Goal: Communication & Community: Answer question/provide support

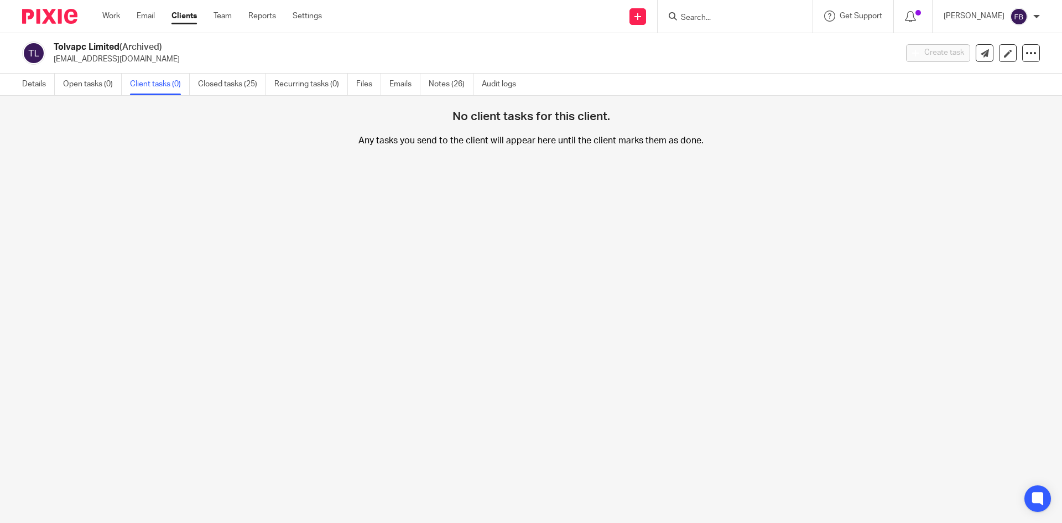
click at [756, 21] on input "Search" at bounding box center [730, 18] width 100 height 10
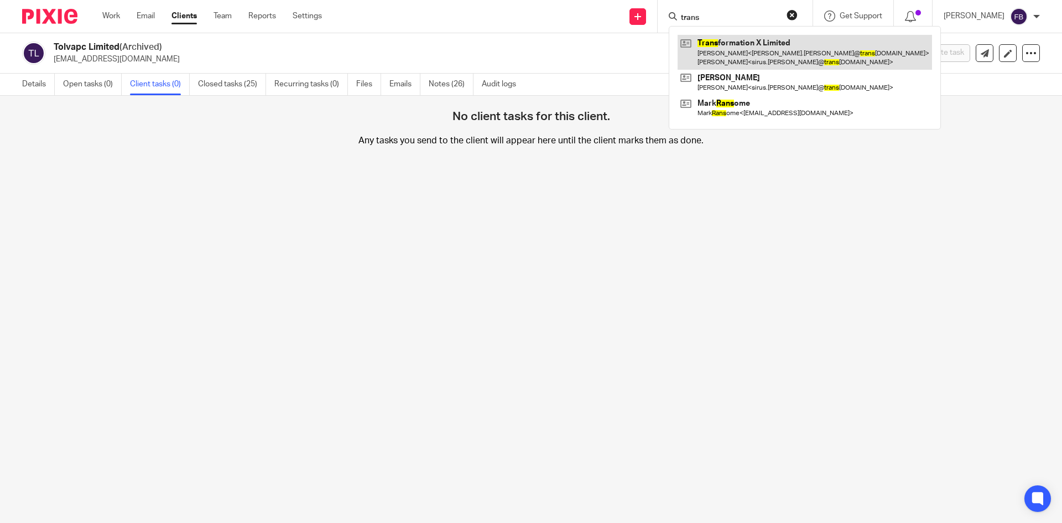
type input "trans"
click at [771, 42] on link at bounding box center [805, 52] width 255 height 34
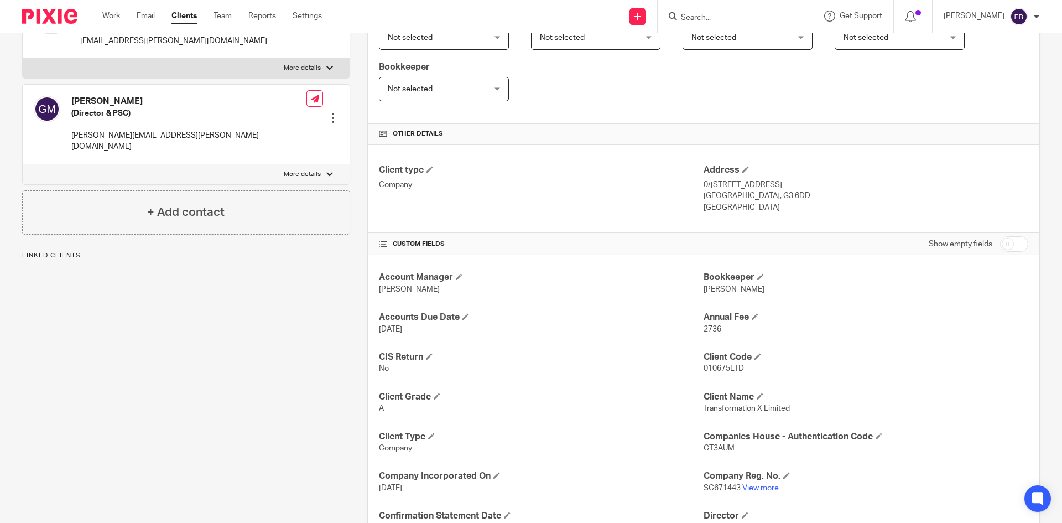
scroll to position [277, 0]
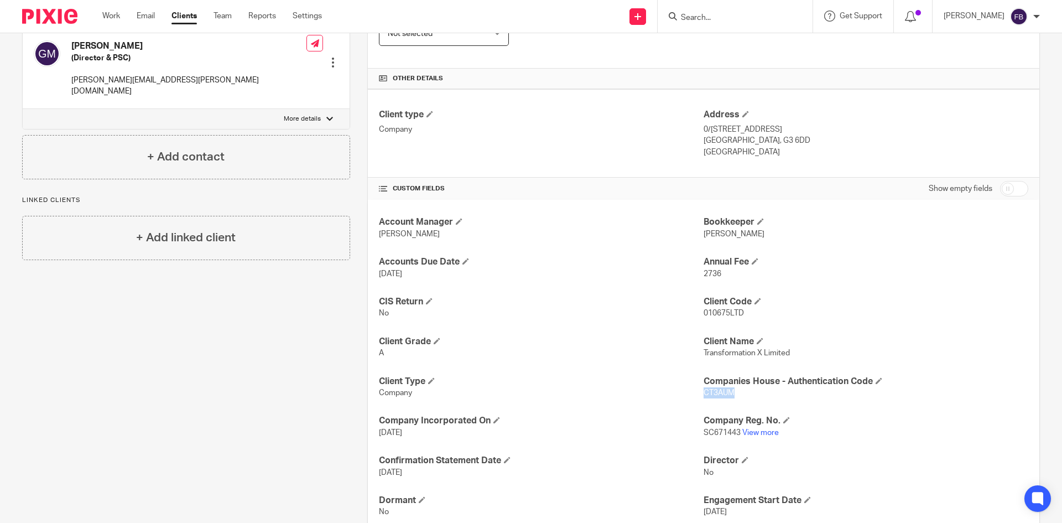
drag, startPoint x: 730, startPoint y: 396, endPoint x: 700, endPoint y: 398, distance: 30.0
click at [704, 398] on p "CT3AUM" at bounding box center [866, 392] width 325 height 11
copy span "CT3AUM"
click at [725, 16] on input "Search" at bounding box center [730, 18] width 100 height 10
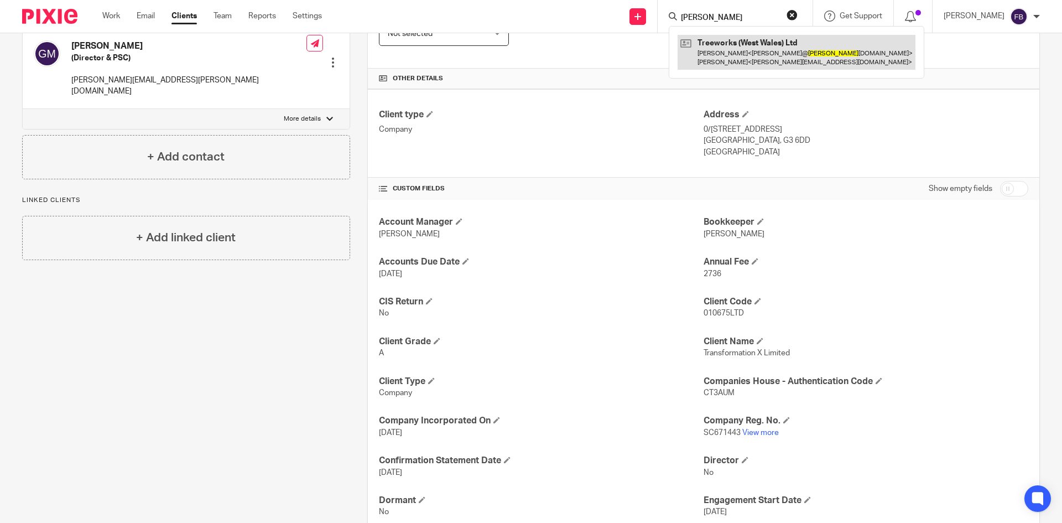
type input "wilder"
click at [742, 55] on link at bounding box center [797, 52] width 238 height 34
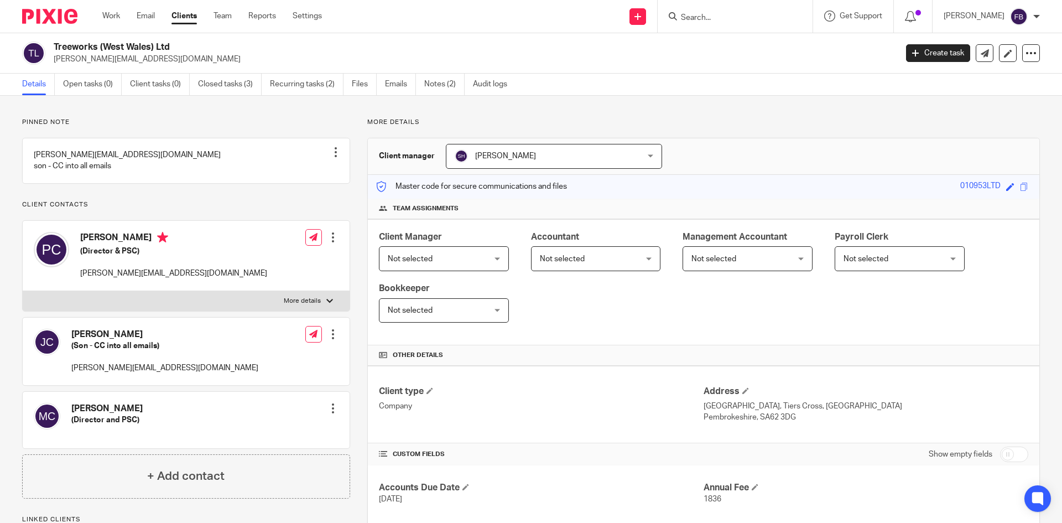
click at [195, 485] on h4 "+ Add contact" at bounding box center [185, 476] width 77 height 17
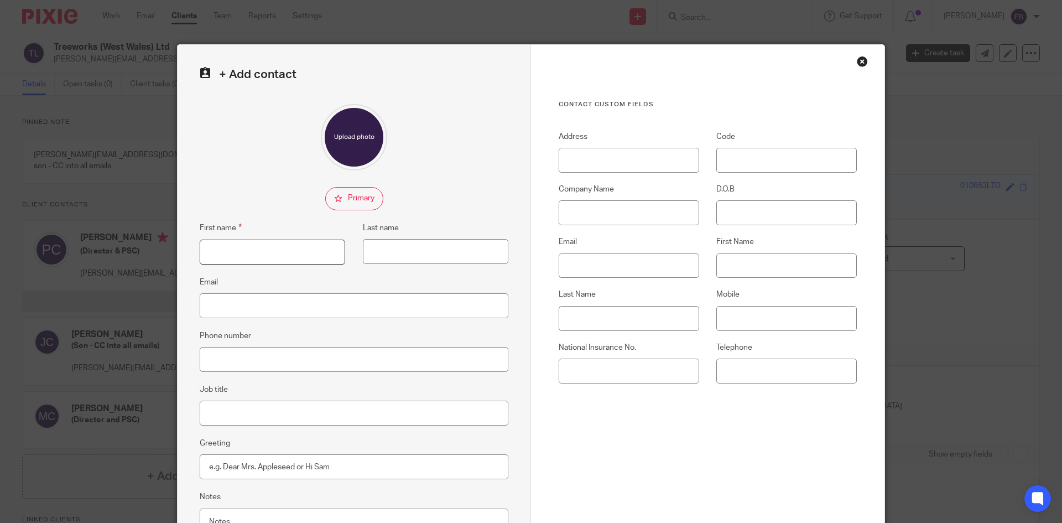
click at [267, 245] on input "First name" at bounding box center [273, 252] width 146 height 25
type input "Lucy"
type input "Tyler"
click at [307, 299] on input "Email" at bounding box center [354, 305] width 309 height 25
paste input "Lucy.Tyler@swansea-bs.co.uk>"
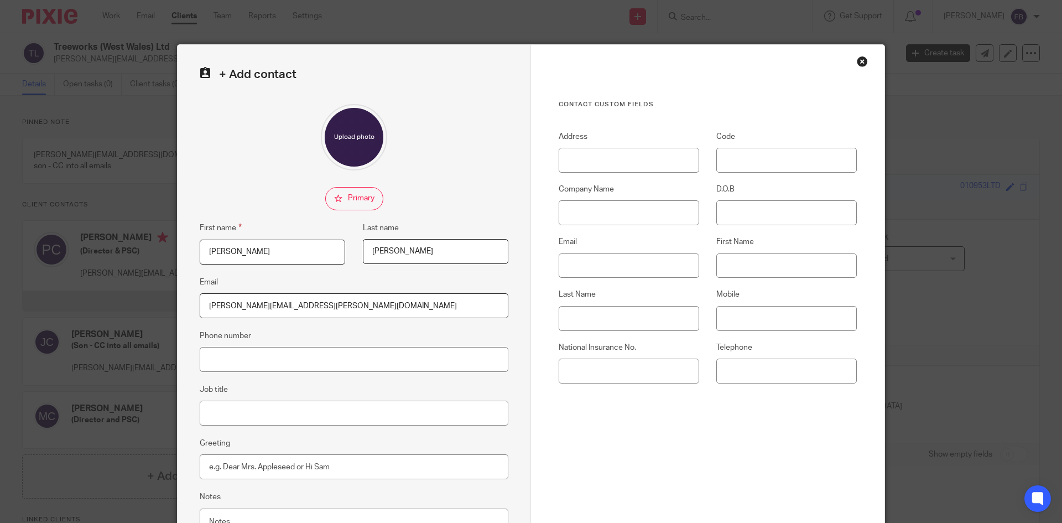
type input "Lucy.Tyler@swansea-bs.co.uk"
click at [326, 423] on input "Job title" at bounding box center [354, 413] width 309 height 25
click at [250, 415] on input "Swansea Builidng society" at bounding box center [354, 413] width 309 height 25
click at [320, 412] on input "Swansea Bulidng society" at bounding box center [354, 413] width 309 height 25
click at [249, 413] on input "Swansea Bulidng society" at bounding box center [354, 413] width 309 height 25
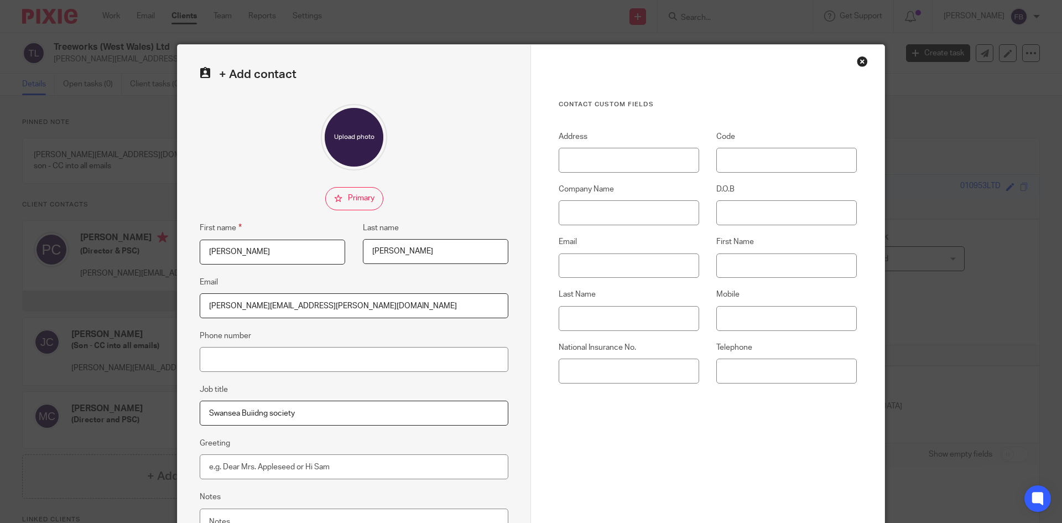
click at [251, 412] on input "Swansea Buiidng society" at bounding box center [354, 413] width 309 height 25
click at [253, 413] on input "Swansea Buidng society" at bounding box center [354, 413] width 309 height 25
click at [344, 417] on input "Swansea Buiding society" at bounding box center [354, 413] width 309 height 25
click at [248, 414] on input "Swansea Buiding society" at bounding box center [354, 413] width 309 height 25
type input "Swansea Building society"
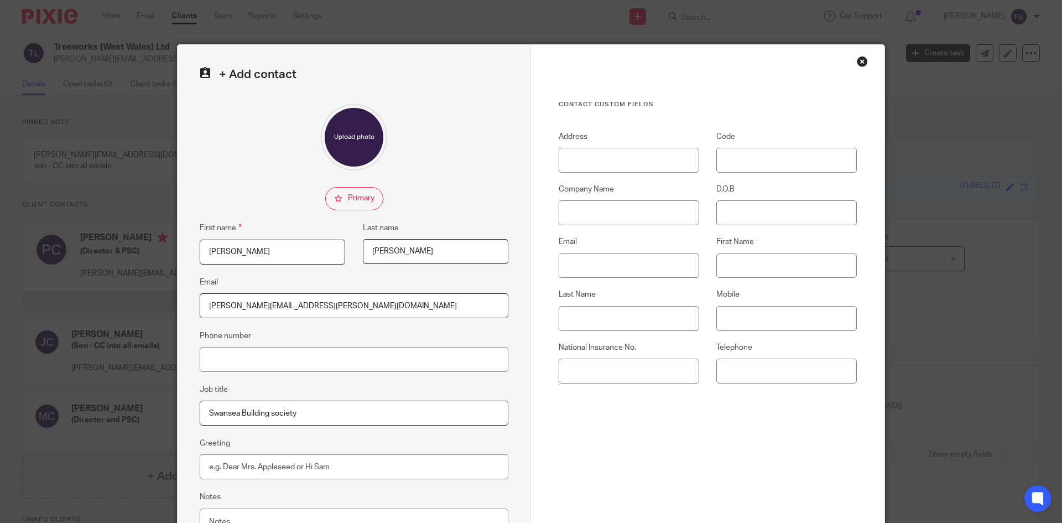
click at [465, 437] on fieldset "Greeting" at bounding box center [354, 458] width 309 height 43
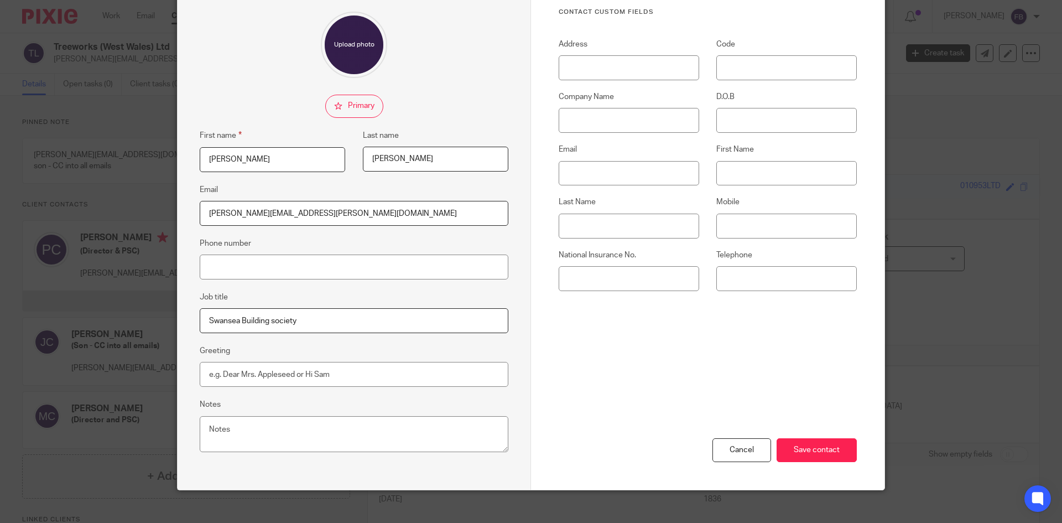
scroll to position [104, 0]
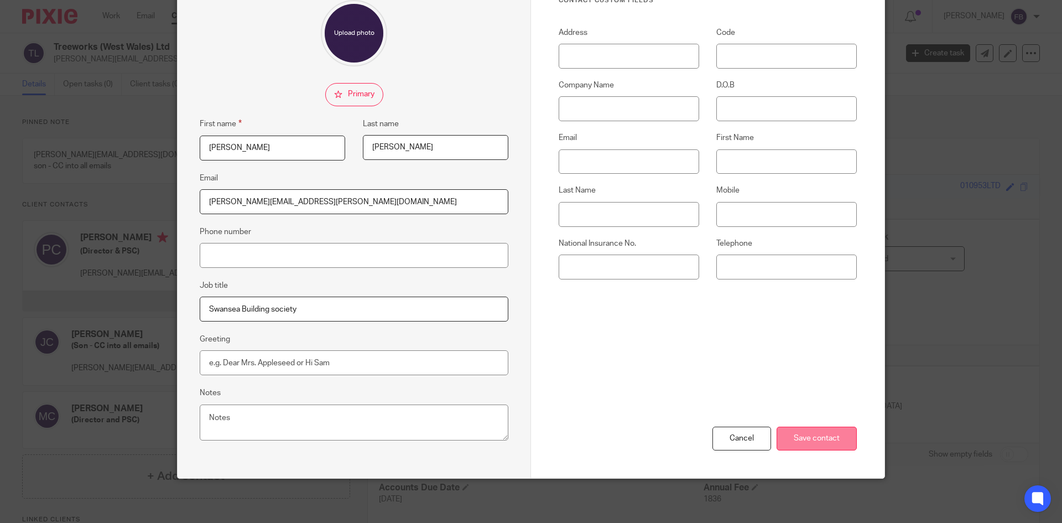
click at [830, 440] on input "Save contact" at bounding box center [817, 439] width 80 height 24
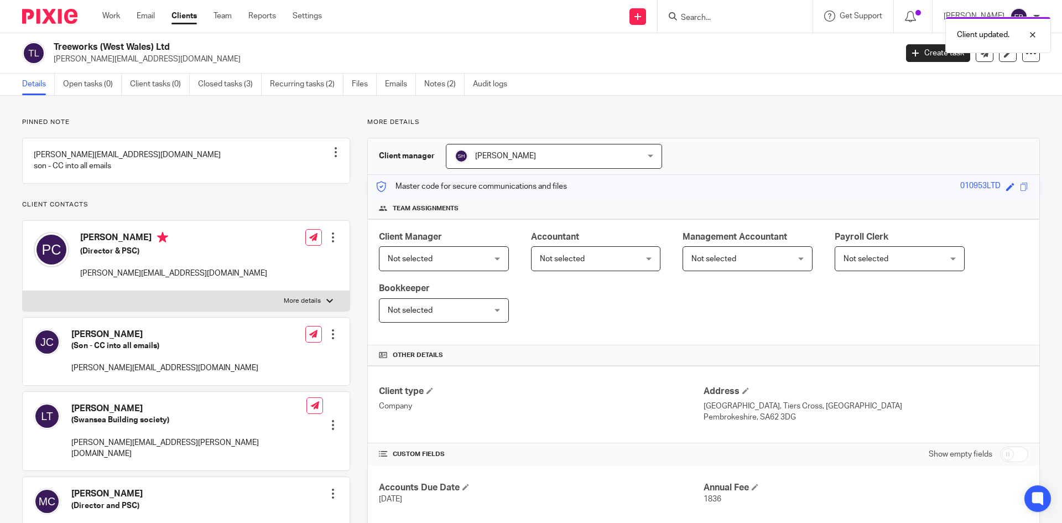
click at [109, 340] on h4 "[PERSON_NAME]" at bounding box center [164, 335] width 187 height 12
click at [331, 340] on div at bounding box center [333, 334] width 11 height 11
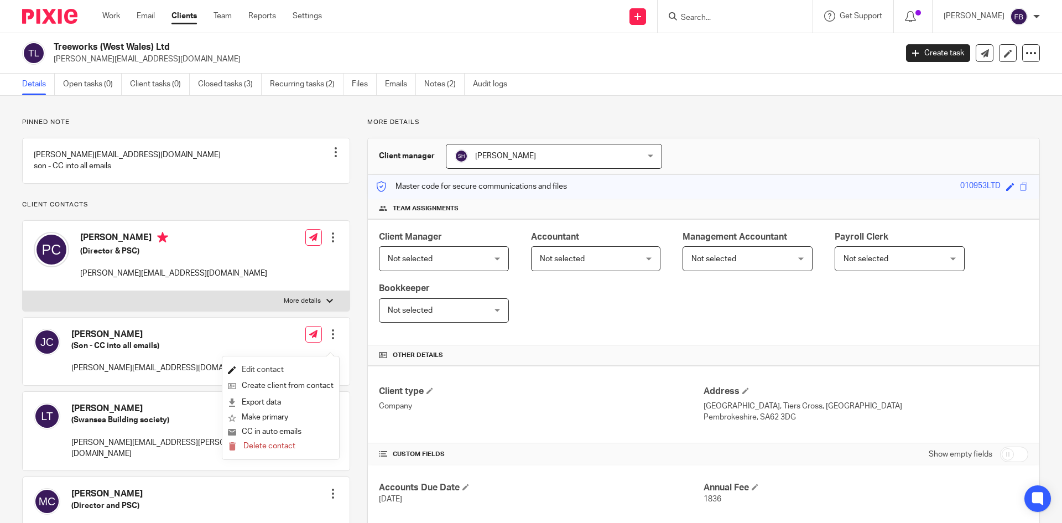
click at [267, 368] on link "Edit contact" at bounding box center [281, 370] width 106 height 16
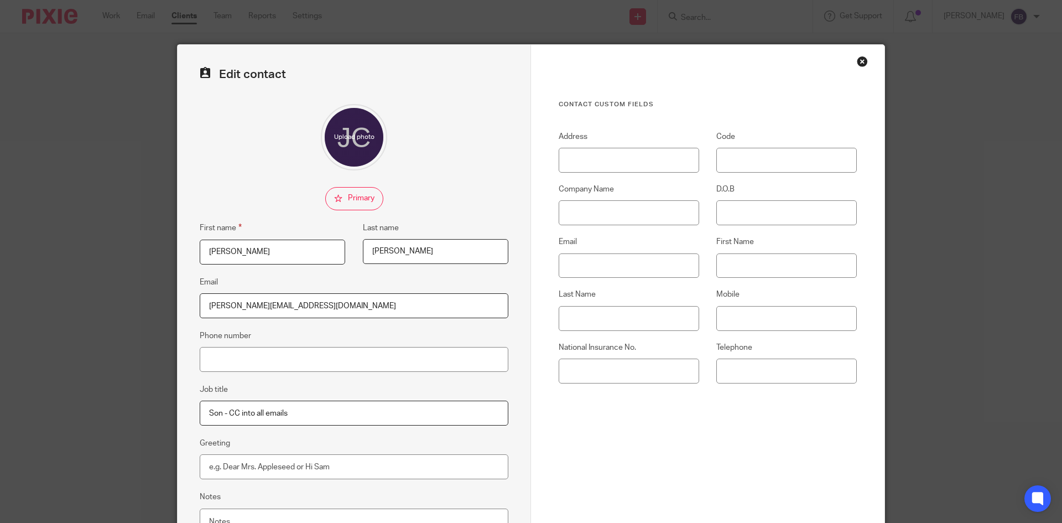
click at [860, 60] on div "Close this dialog window" at bounding box center [862, 61] width 11 height 11
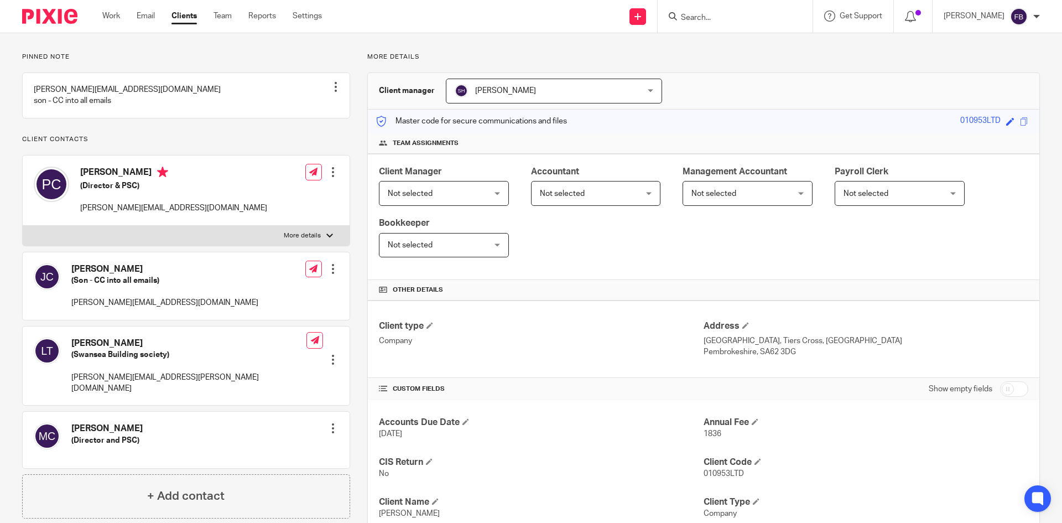
scroll to position [55, 0]
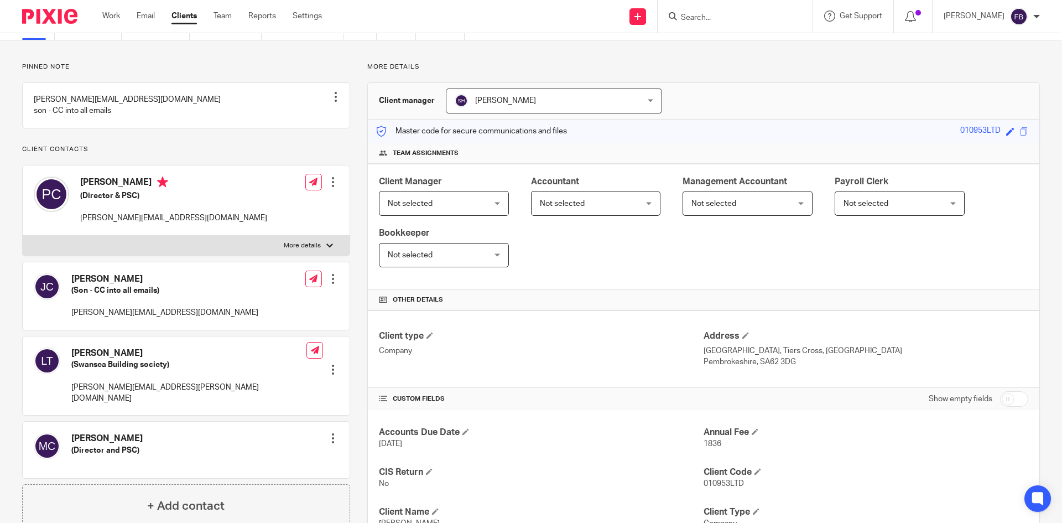
click at [743, 18] on input "Search" at bounding box center [730, 18] width 100 height 10
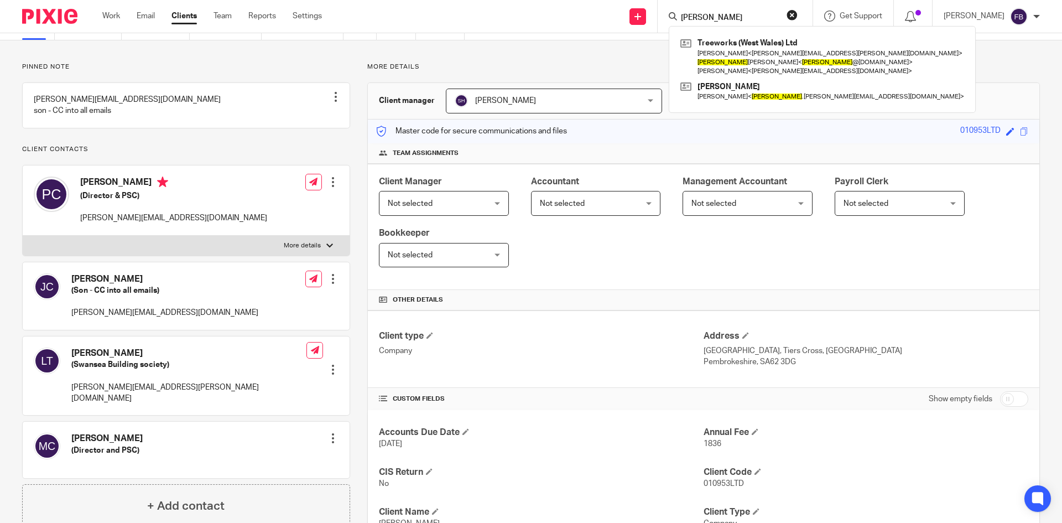
type input "[PERSON_NAME]"
click at [1006, 131] on span at bounding box center [1010, 131] width 8 height 8
type input "06051992"
click at [892, 152] on h4 "Team assignments" at bounding box center [704, 153] width 650 height 9
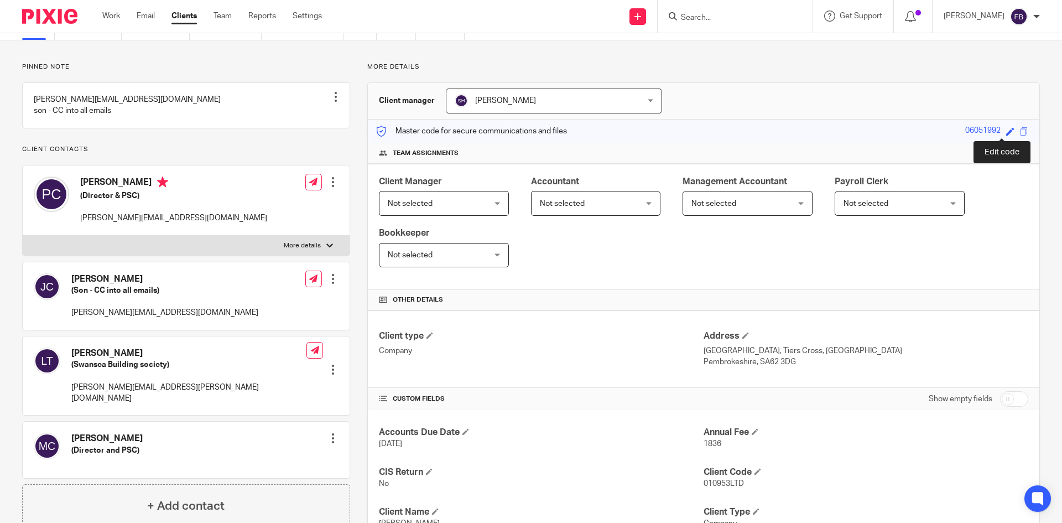
click at [1006, 133] on span at bounding box center [1010, 131] width 8 height 8
click at [872, 130] on input "06051992" at bounding box center [934, 131] width 166 height 13
type input "060592"
click at [955, 151] on h4 "Team assignments" at bounding box center [704, 153] width 650 height 9
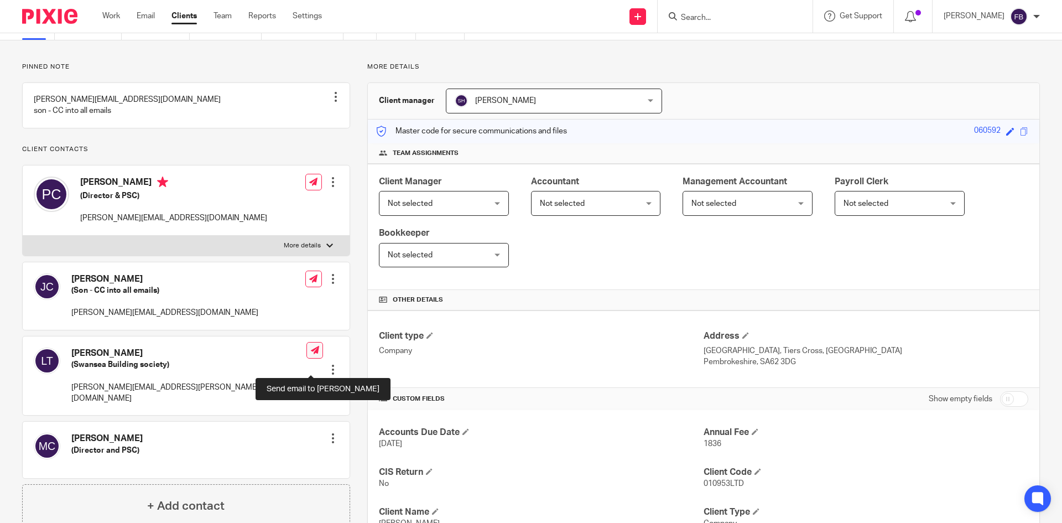
click at [311, 354] on icon at bounding box center [315, 350] width 8 height 8
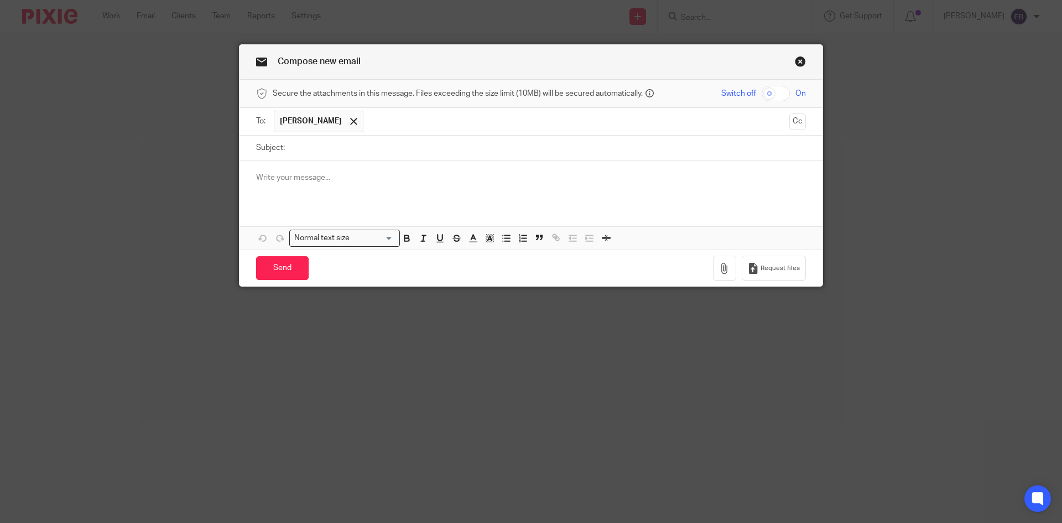
click at [769, 98] on input "checkbox" at bounding box center [776, 93] width 28 height 15
checkbox input "true"
click at [362, 152] on input "Subject:" at bounding box center [548, 148] width 516 height 25
paste input "Fw: Messrs [PERSON_NAME], [GEOGRAPHIC_DATA]"
type input "Fw: Messrs [PERSON_NAME], [GEOGRAPHIC_DATA]"
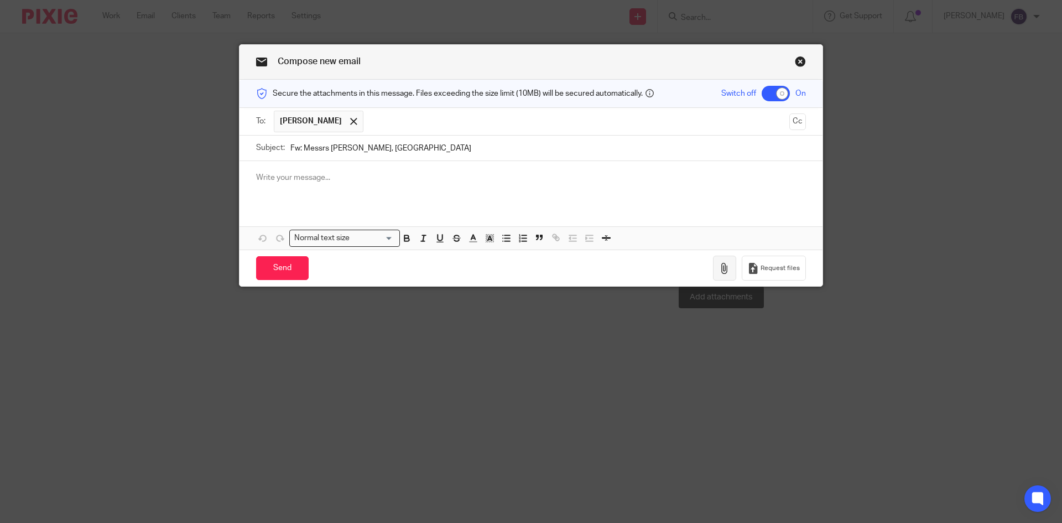
click at [725, 268] on icon "button" at bounding box center [724, 268] width 11 height 11
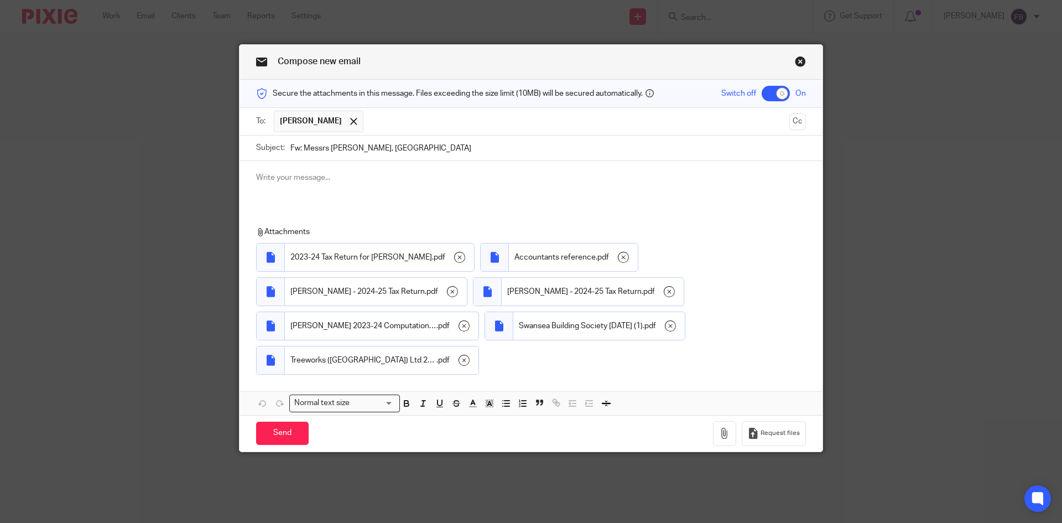
click at [328, 174] on p at bounding box center [531, 177] width 550 height 11
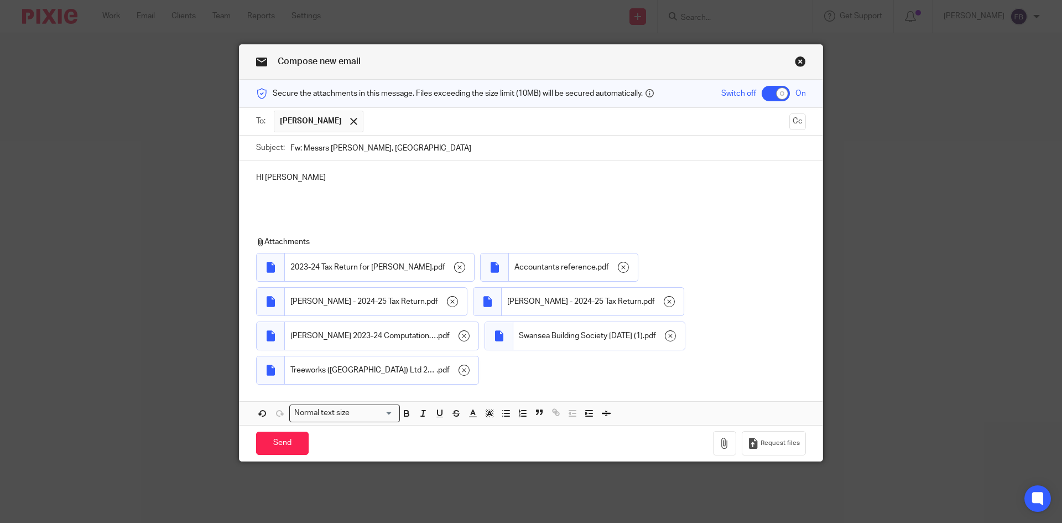
drag, startPoint x: 298, startPoint y: 202, endPoint x: 307, endPoint y: 200, distance: 9.0
click at [298, 202] on p at bounding box center [531, 199] width 550 height 11
click at [796, 120] on button "Cc" at bounding box center [798, 121] width 17 height 17
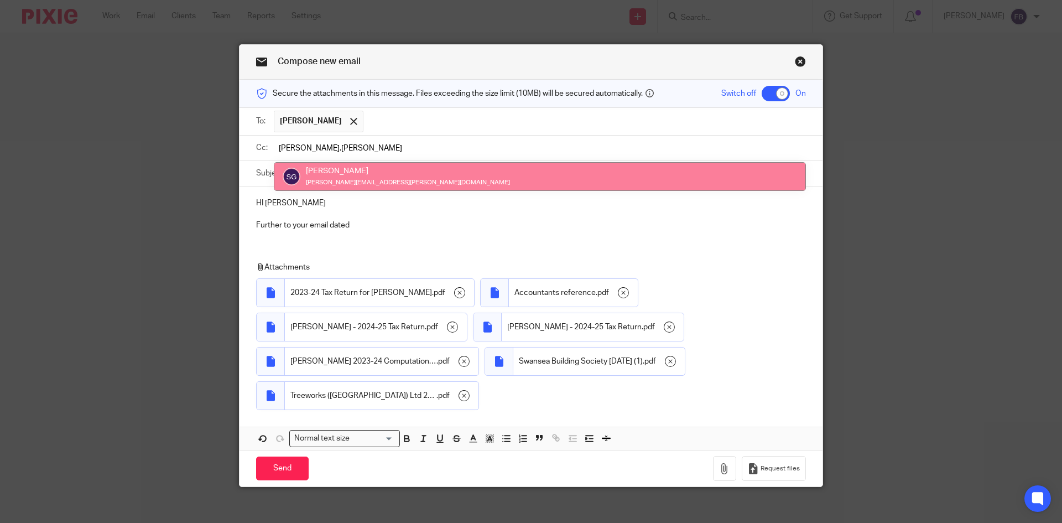
type input "sam.grace"
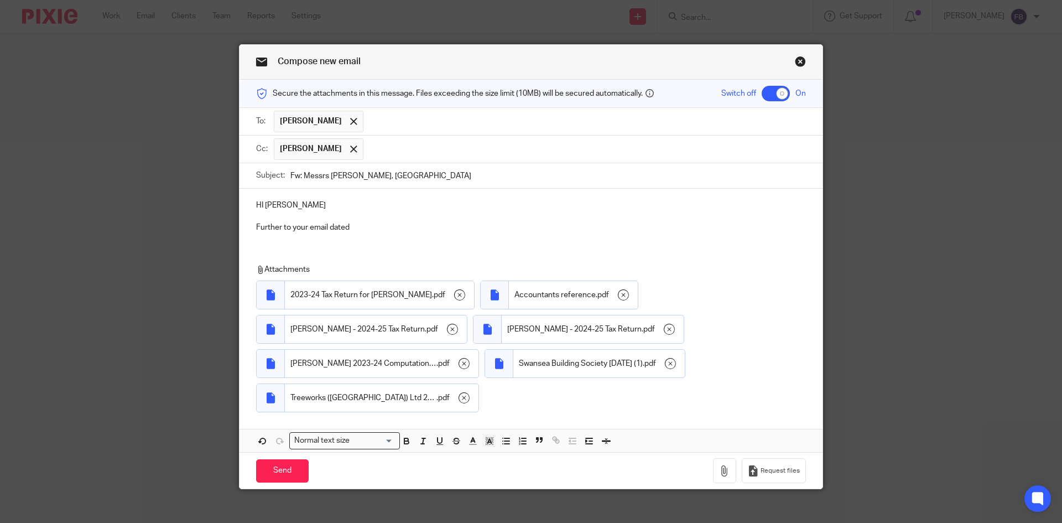
click at [367, 228] on p "Further to your email dated" at bounding box center [531, 227] width 550 height 11
click at [480, 226] on p "Further to your email dated 30th July 2025 to my colleague Samm Grace" at bounding box center [531, 227] width 550 height 11
click at [513, 225] on p "Further to your email dated 30th July 2025 to my colleague Sam Grace" at bounding box center [531, 227] width 550 height 11
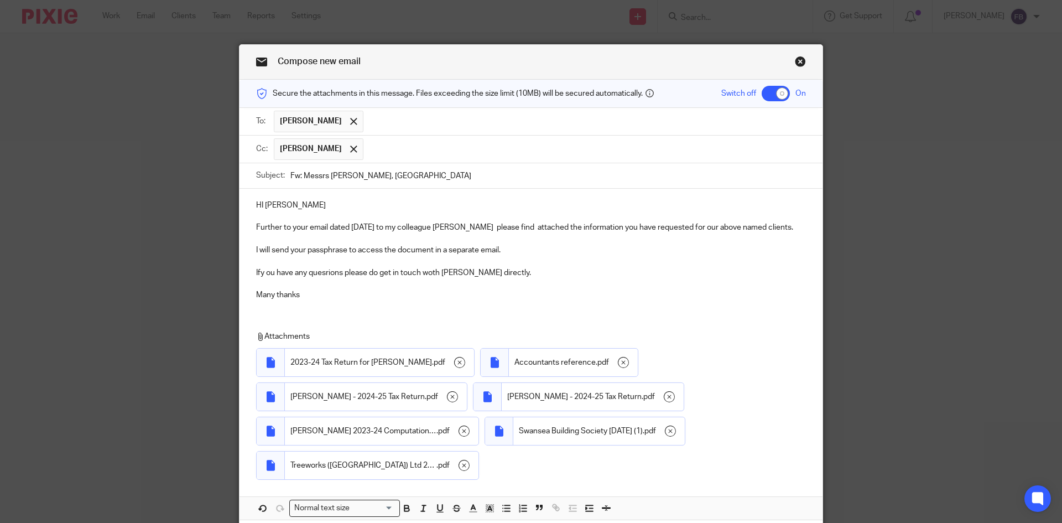
click at [257, 271] on p "Ify ou have any quesrions please do get in touch woth Sam directly." at bounding box center [531, 272] width 550 height 11
click at [265, 272] on p "If y ou have any quesrions please do get in touch woth Sam directly." at bounding box center [531, 272] width 550 height 11
click at [315, 273] on p "If you have any quesrions please do get in touch woth Sam directly." at bounding box center [531, 272] width 550 height 11
drag, startPoint x: 323, startPoint y: 273, endPoint x: 336, endPoint y: 274, distance: 12.8
click at [324, 273] on p "If you have any quesrions please do get in touch woth Sam directly." at bounding box center [531, 272] width 550 height 11
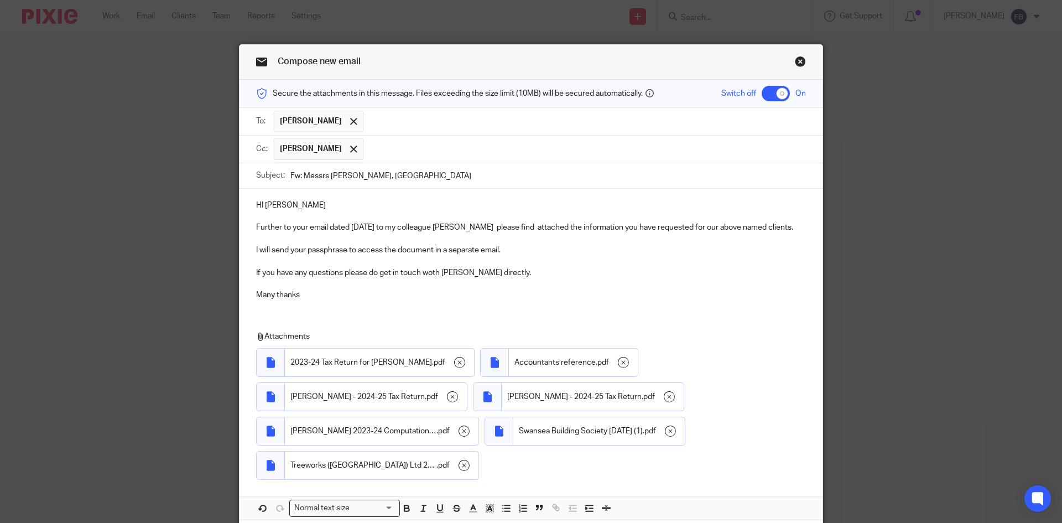
click at [428, 273] on p "If you have any questions please do get in touch woth Sam directly." at bounding box center [531, 272] width 550 height 11
click at [538, 279] on p at bounding box center [531, 283] width 550 height 11
click at [316, 205] on p "HI Lucy" at bounding box center [531, 205] width 550 height 11
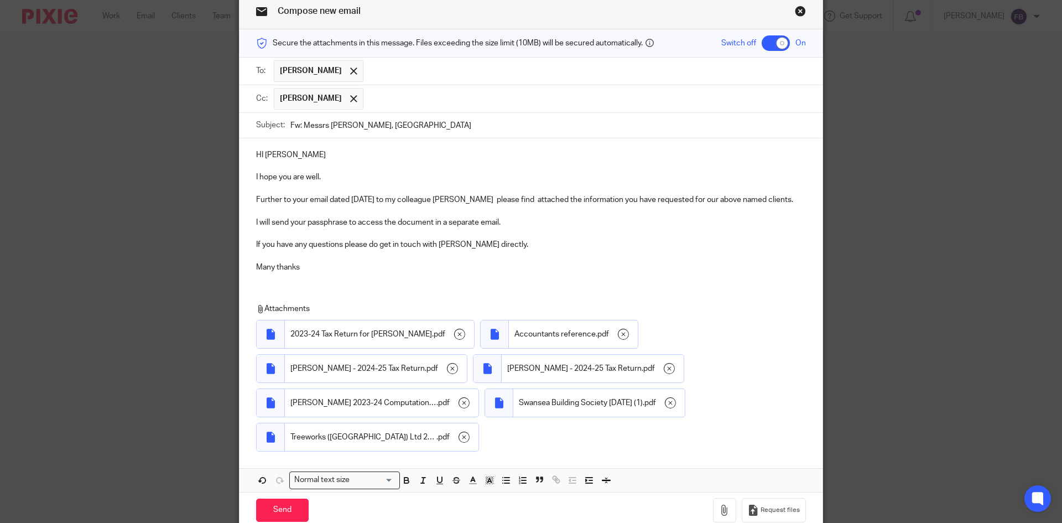
scroll to position [101, 0]
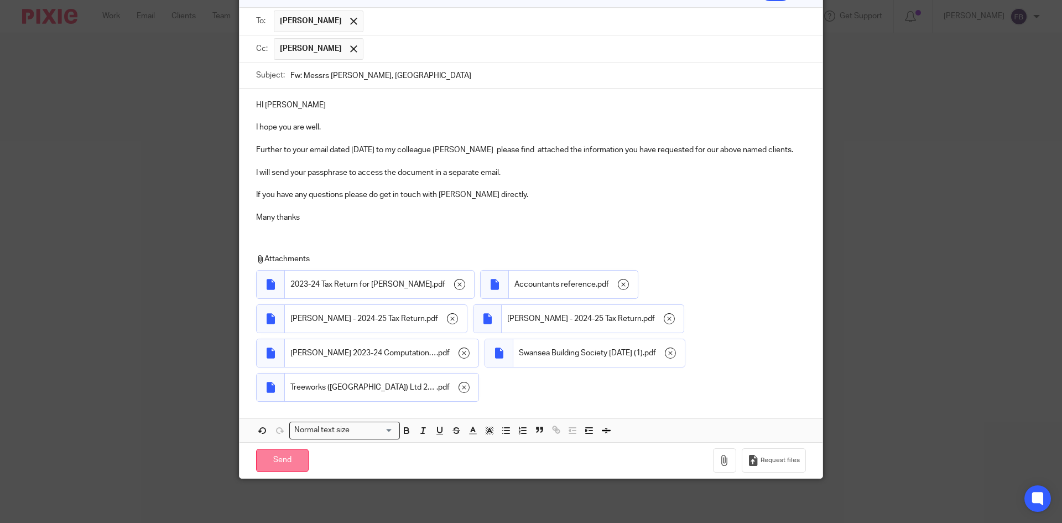
click at [281, 460] on input "Send" at bounding box center [282, 461] width 53 height 24
